Goal: Transaction & Acquisition: Purchase product/service

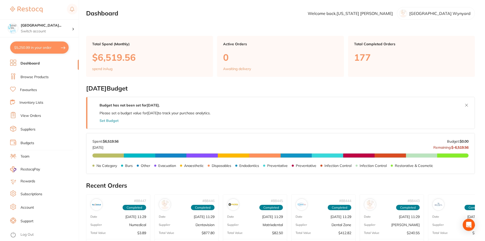
click at [32, 46] on button "$5,250.99 in your order" at bounding box center [39, 47] width 58 height 12
checkbox input "true"
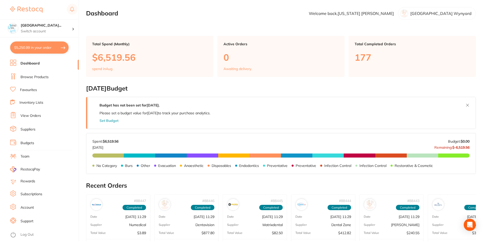
checkbox input "true"
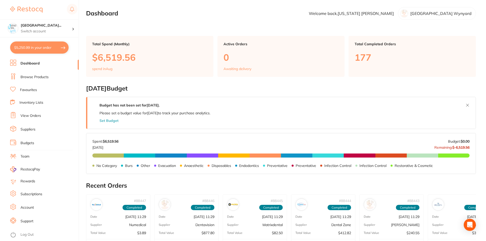
checkbox input "true"
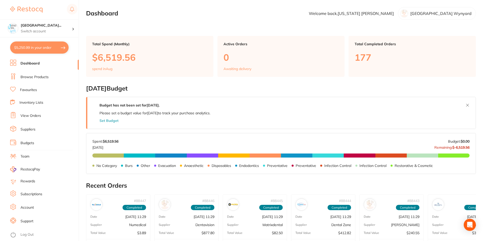
checkbox input "true"
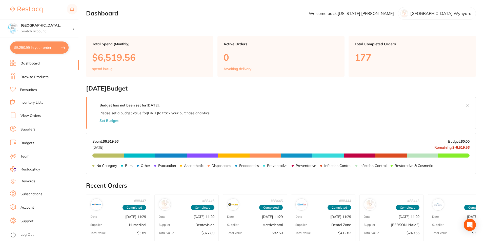
checkbox input "true"
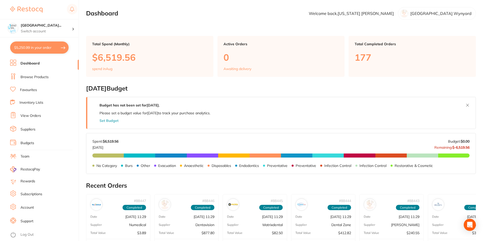
checkbox input "true"
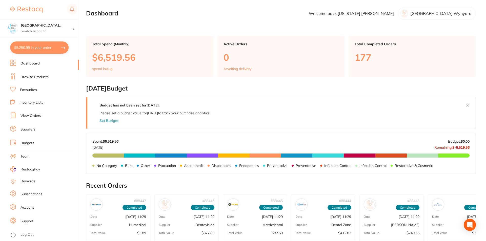
checkbox input "true"
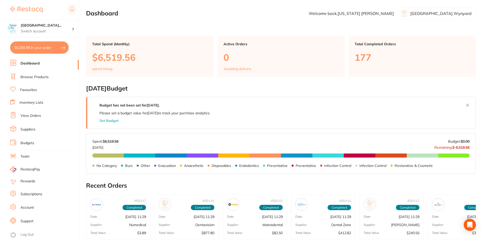
checkbox input "true"
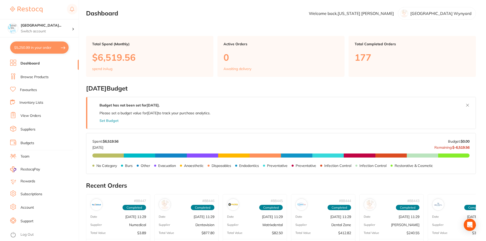
checkbox input "true"
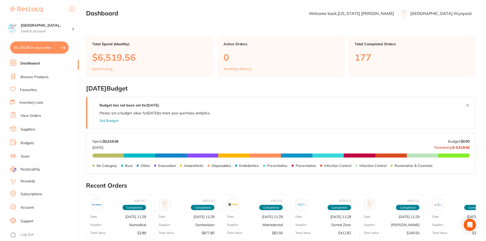
checkbox input "true"
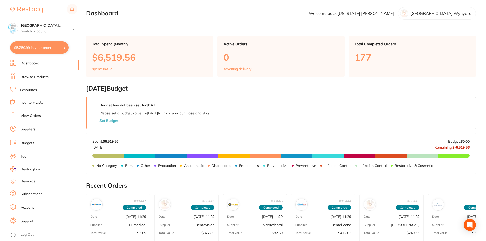
checkbox input "true"
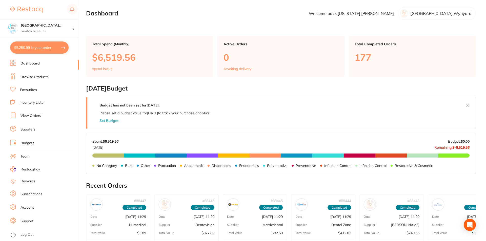
checkbox input "true"
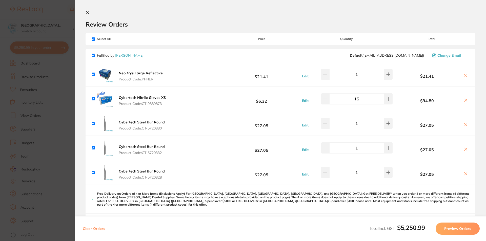
click at [87, 14] on icon at bounding box center [88, 13] width 4 height 4
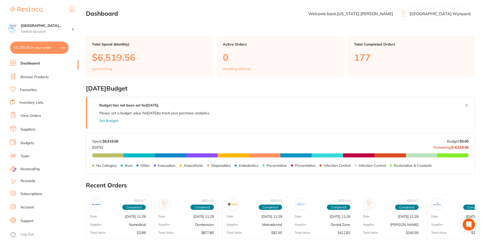
scroll to position [0, 0]
